Goal: Use online tool/utility

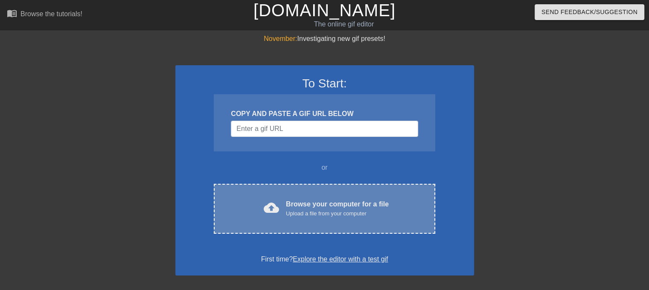
click at [299, 215] on div "Upload a file from your computer" at bounding box center [337, 213] width 103 height 9
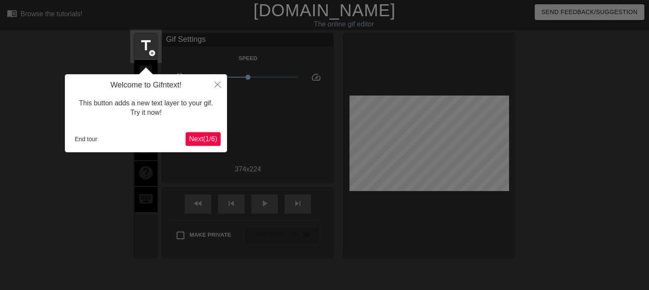
scroll to position [20, 0]
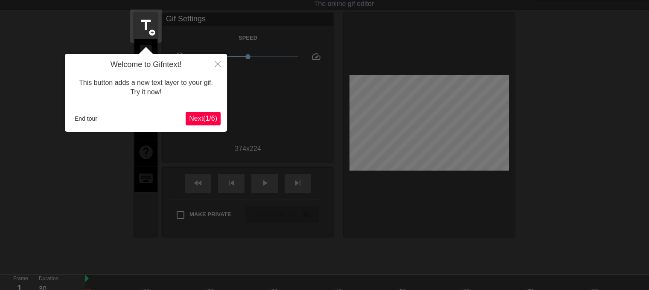
click at [201, 116] on span "Next ( 1 / 6 )" at bounding box center [203, 118] width 28 height 7
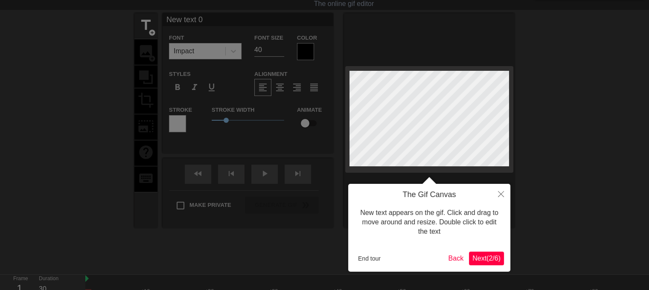
scroll to position [0, 0]
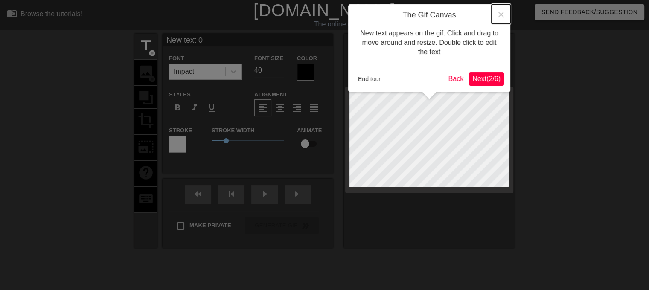
click at [499, 17] on icon "Close" at bounding box center [501, 15] width 6 height 6
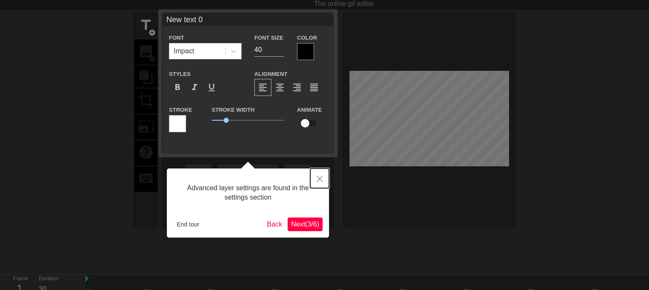
click at [320, 174] on button "Close" at bounding box center [319, 179] width 19 height 20
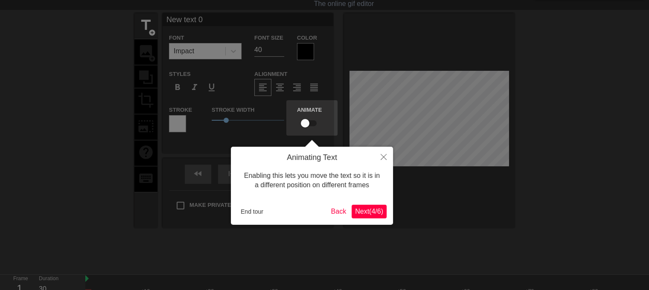
scroll to position [0, 0]
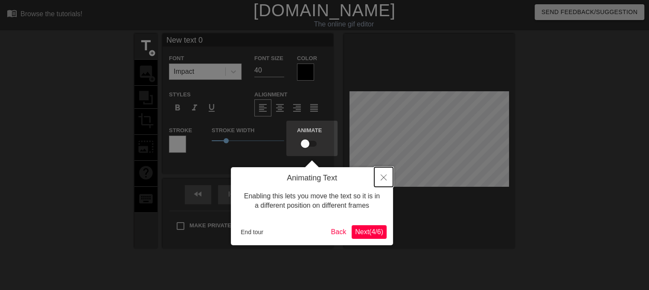
click at [389, 179] on button "Close" at bounding box center [383, 177] width 19 height 20
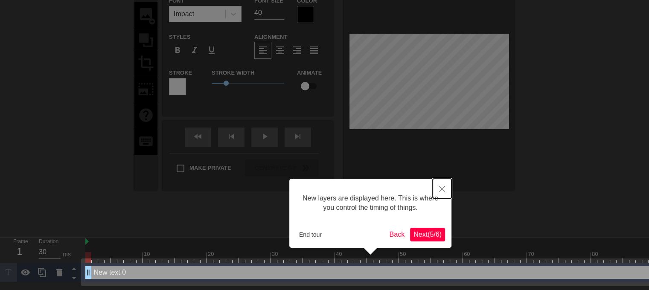
click at [445, 190] on icon "Close" at bounding box center [442, 189] width 6 height 6
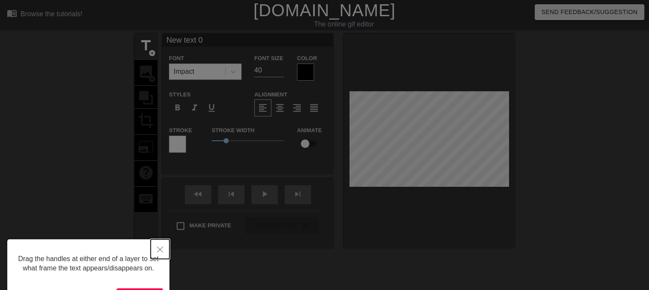
click at [163, 246] on button "Close" at bounding box center [160, 249] width 19 height 20
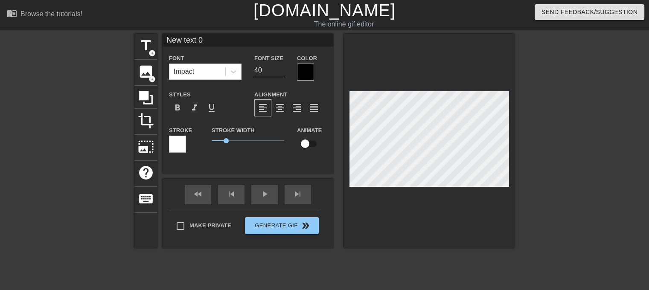
scroll to position [1, 2]
type input "L"
type textarea "L"
type input "La"
type textarea "La"
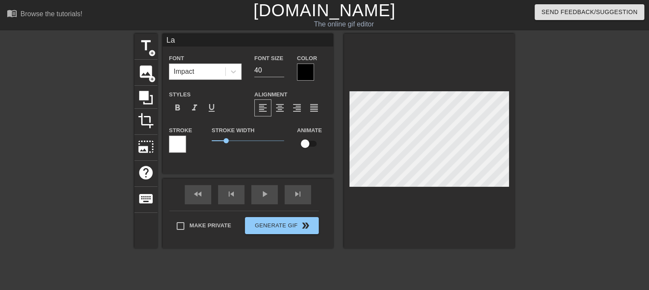
type input "La"
type textarea "La"
type input "La c"
type textarea "La c"
type input "La co"
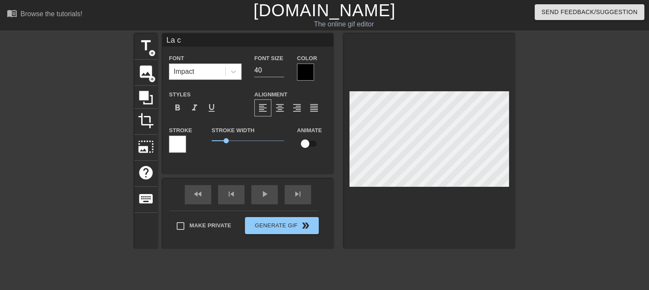
type textarea "La co"
type input "La com"
type textarea "La com"
type input "La comm"
type textarea "La comm"
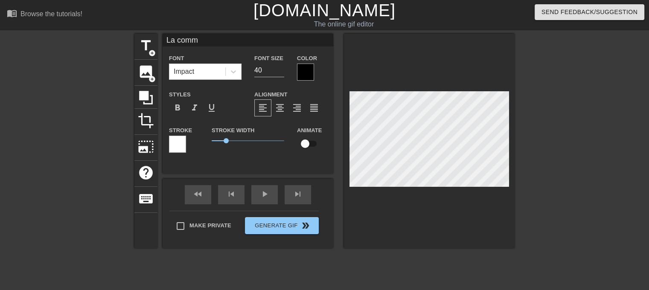
type input "La commu"
type textarea "La commu"
type input "La commu"
type textarea "La commu"
type input "La commu q"
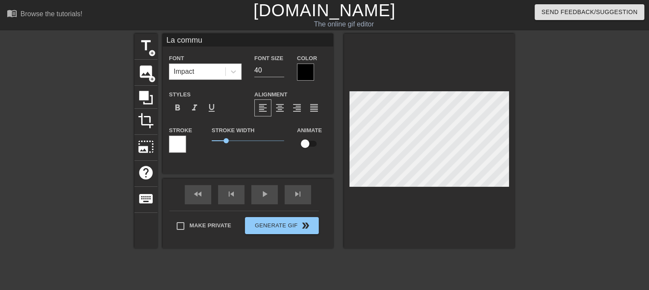
type textarea "La commu q"
type input "La commu qu"
type textarea "La commu qu"
type input "La commu qua"
type textarea "La commu qua"
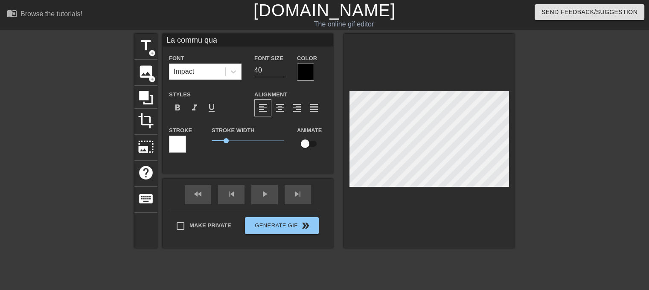
type input "La commu quan"
type textarea "La commu quan"
type input "La commu quand"
type textarea "La commu quand"
type input "La commu quand"
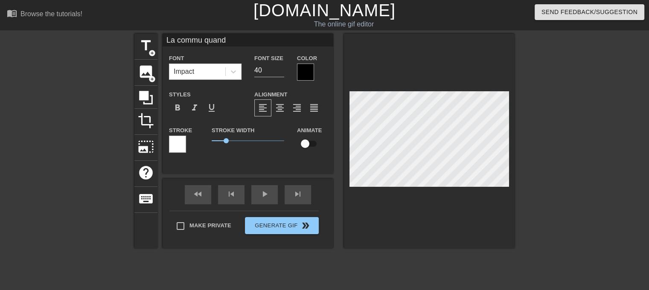
type textarea "La commu quand"
type input "La commu quand p"
type textarea "La commu quand pa"
type input "La commu quand pas"
type textarea "La commu quand pas"
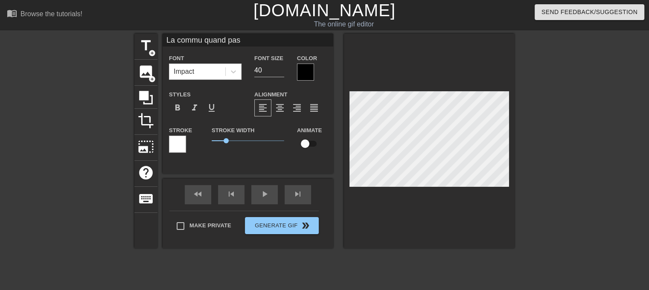
type input "La commu quand pas"
type textarea "La commu quand pas"
type input "La commu quand pas d"
type textarea "La commu quand pas d"
type input "La commu quand pas de"
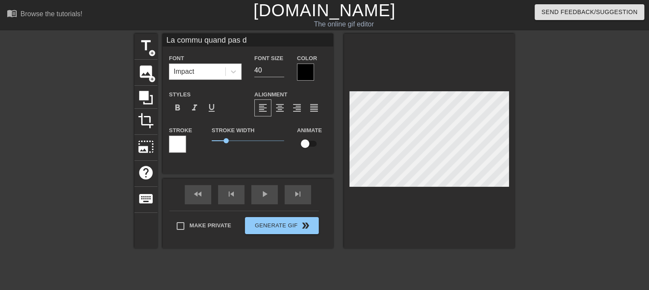
type textarea "La commu quand pas de"
type input "La commu quand pas de"
type textarea "La commu quand pas de"
type input "La commu quand pas de B"
type textarea "La commu quand pas de B"
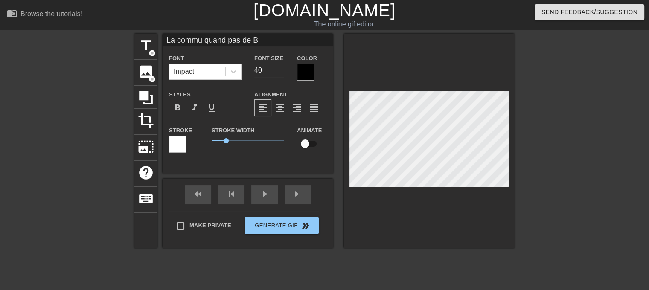
type input "La commu quand pas de Bi"
type textarea "La commu quand pas de Bi"
type input "La commu quand pas de Bis"
type textarea "La commu quand pas de Bisc"
type input "La commu quand pas de Biscu"
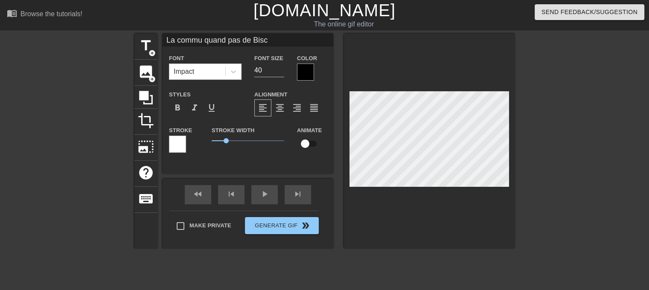
type textarea "La commu quand pas de Biscu"
type input "La commu quand pas de Biscui"
type textarea "La commu quand pas de Biscui"
type input "La commu quand pas de Biscuit"
type textarea "La commu quand pas de Biscuit"
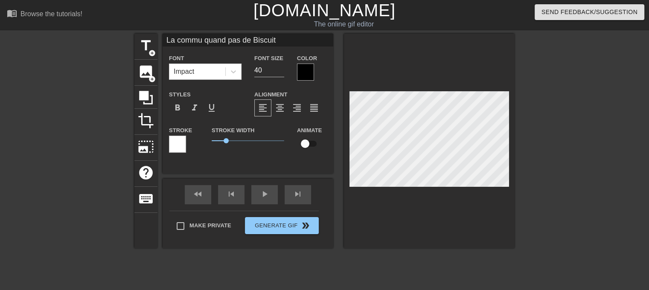
type input "La commu quand pas de Biscuit"
type textarea "La commu quand pas de Biscuit"
type input "La commu quand pas de Biscuit C"
type textarea "La commu quand pas de Biscuit C"
type input "La commu quand pas de Biscuit Cr"
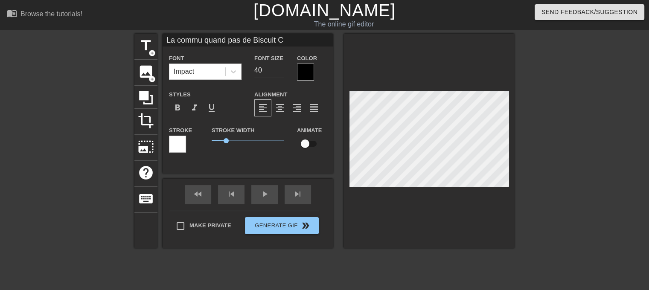
type textarea "La commu quand pas de Biscuit Cr"
type input "La commu quand pas de Biscuit Cro"
type textarea "La commu quand pas de Biscuit Cro"
type input "La commu quand pas de Biscuit Crow"
type textarea "La commu quand pas de Biscuit Crow"
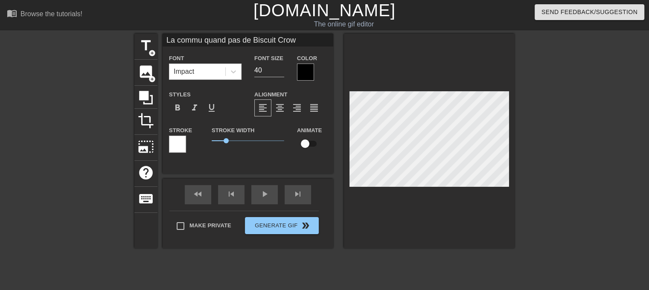
type input "La commu quand pas de Biscuit Crown"
type textarea "La commu quand pas de Biscuit Crown"
click at [463, 201] on div at bounding box center [429, 141] width 171 height 215
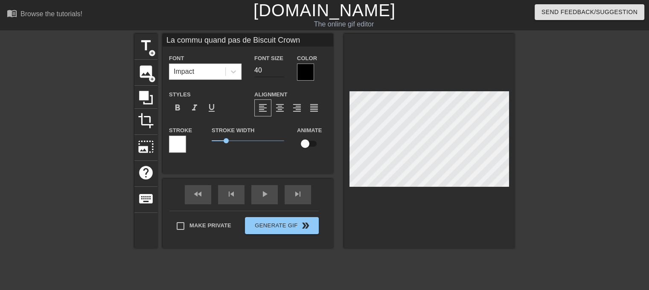
click at [275, 65] on input "40" at bounding box center [269, 71] width 30 height 14
type input "27"
click at [280, 73] on input "27" at bounding box center [269, 71] width 30 height 14
click at [280, 71] on input "26" at bounding box center [269, 71] width 30 height 14
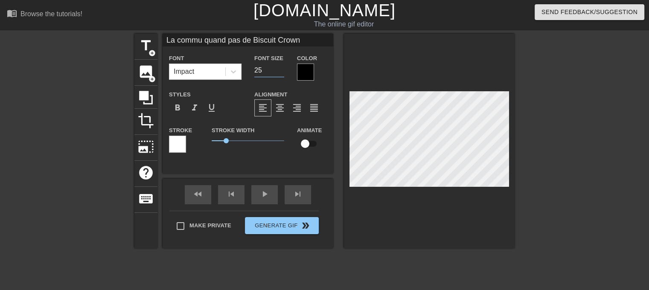
click at [280, 71] on input "25" at bounding box center [269, 71] width 30 height 14
type input "24"
click at [280, 71] on input "24" at bounding box center [269, 71] width 30 height 14
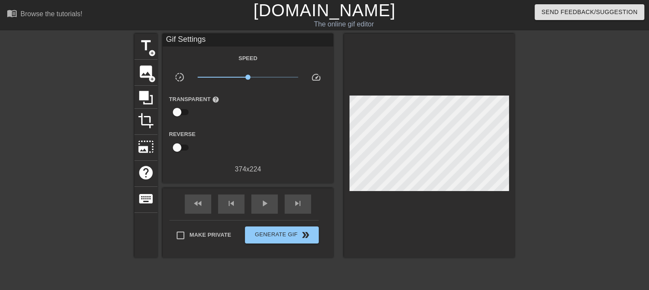
click at [387, 194] on div at bounding box center [429, 146] width 171 height 224
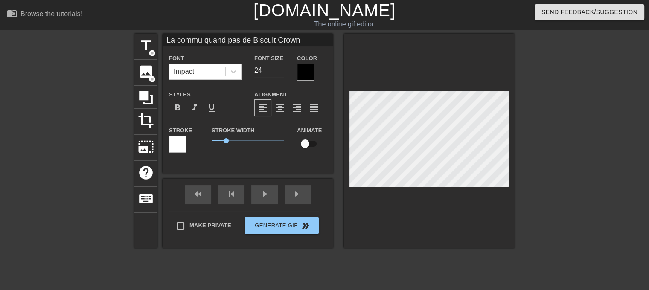
scroll to position [1, 3]
click at [281, 72] on input "23" at bounding box center [269, 71] width 30 height 14
type input "22"
click at [281, 72] on input "22" at bounding box center [269, 71] width 30 height 14
click at [401, 195] on div at bounding box center [429, 141] width 171 height 215
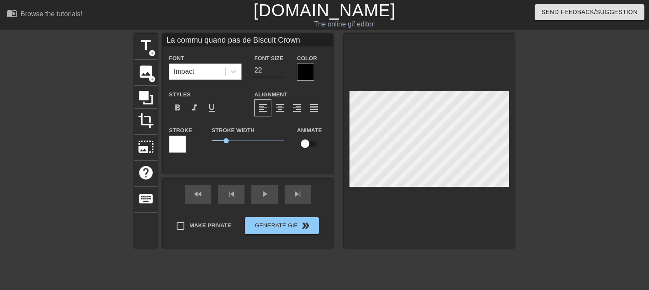
click at [300, 68] on div at bounding box center [305, 72] width 17 height 17
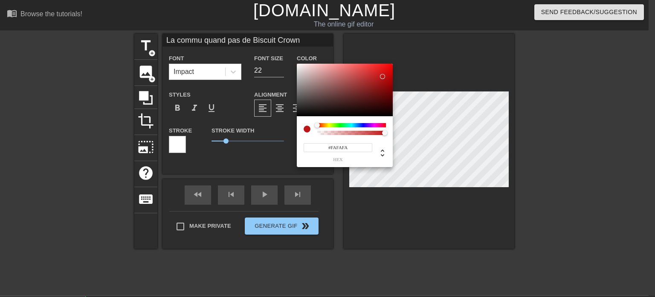
type input "#FFFFFF"
drag, startPoint x: 310, startPoint y: 92, endPoint x: 283, endPoint y: 40, distance: 58.8
click at [283, 40] on div "#FFFFFF hex" at bounding box center [327, 148] width 655 height 297
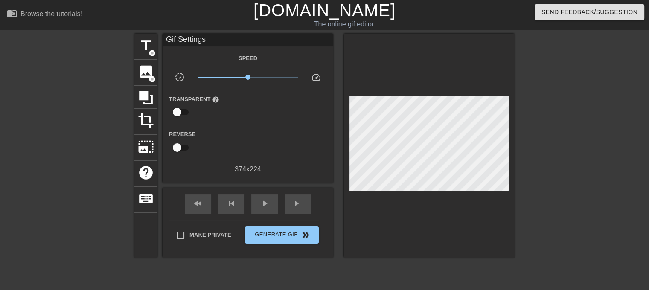
click at [214, 164] on div "374 x 224" at bounding box center [248, 169] width 171 height 10
click at [203, 149] on div at bounding box center [219, 142] width 57 height 27
click at [190, 38] on div "Gif Settings" at bounding box center [248, 40] width 171 height 13
click at [210, 42] on div "Gif Settings" at bounding box center [248, 40] width 171 height 13
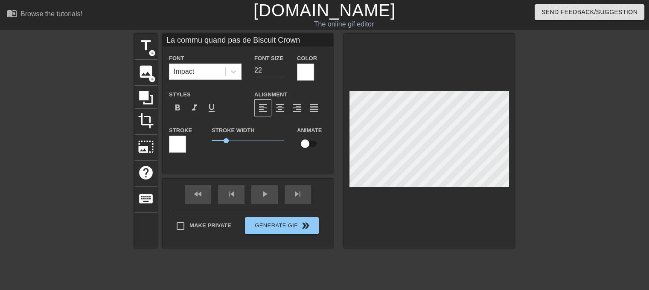
click at [177, 145] on div at bounding box center [177, 144] width 17 height 17
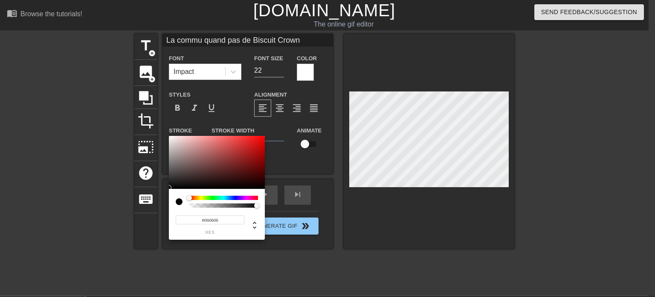
type input "#000000"
drag, startPoint x: 206, startPoint y: 169, endPoint x: 150, endPoint y: 195, distance: 61.8
click at [143, 194] on div "#000000 hex" at bounding box center [327, 148] width 655 height 297
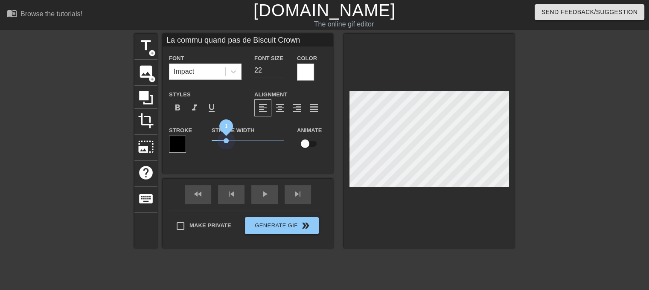
drag, startPoint x: 225, startPoint y: 140, endPoint x: 226, endPoint y: 151, distance: 11.2
click at [226, 151] on div "Stroke Width 1" at bounding box center [247, 142] width 85 height 35
click at [413, 209] on div at bounding box center [429, 141] width 171 height 215
click at [404, 201] on div at bounding box center [429, 141] width 171 height 215
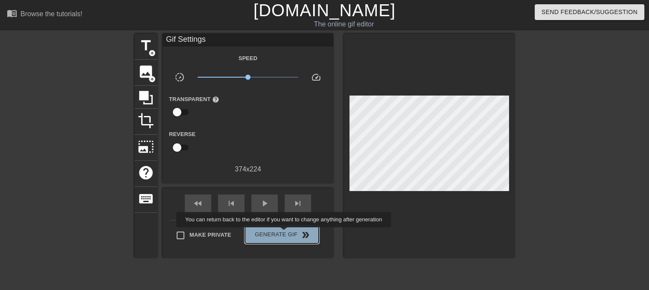
click at [285, 233] on span "Generate Gif double_arrow" at bounding box center [281, 235] width 67 height 10
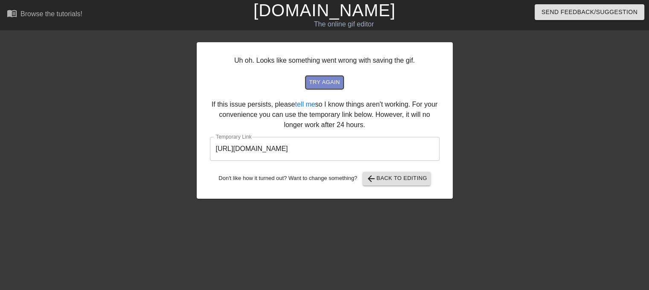
click at [326, 86] on span "try again" at bounding box center [324, 83] width 31 height 10
